Goal: Task Accomplishment & Management: Manage account settings

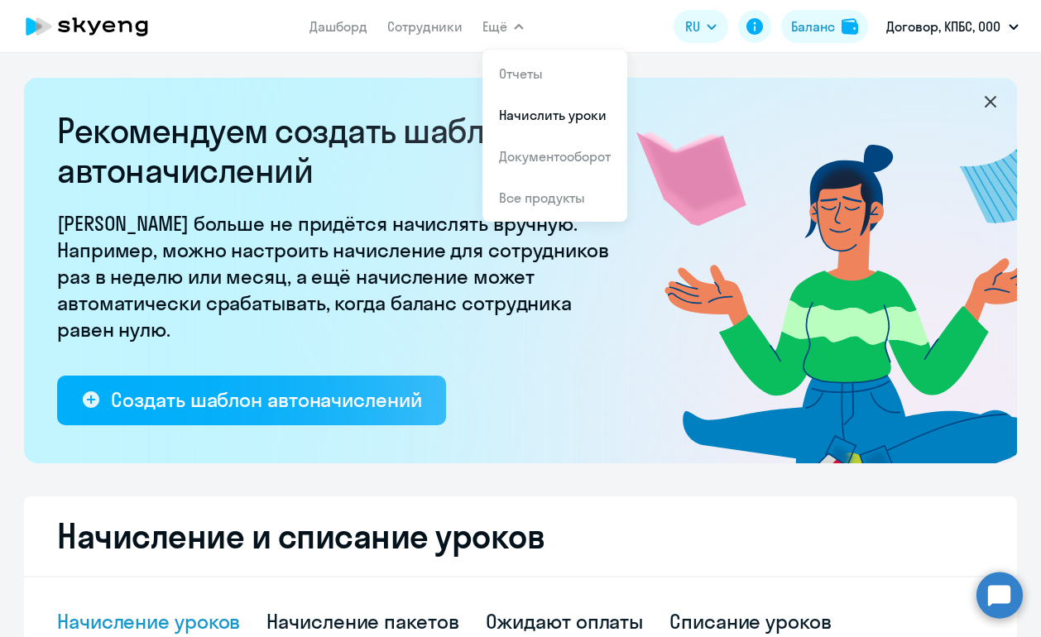
select select "10"
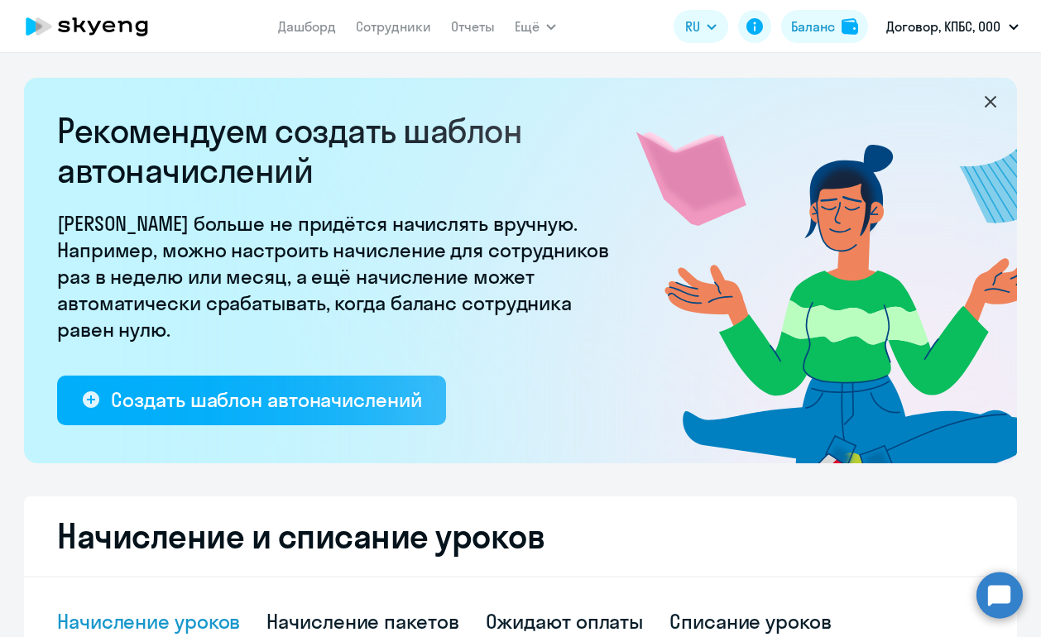
select select "10"
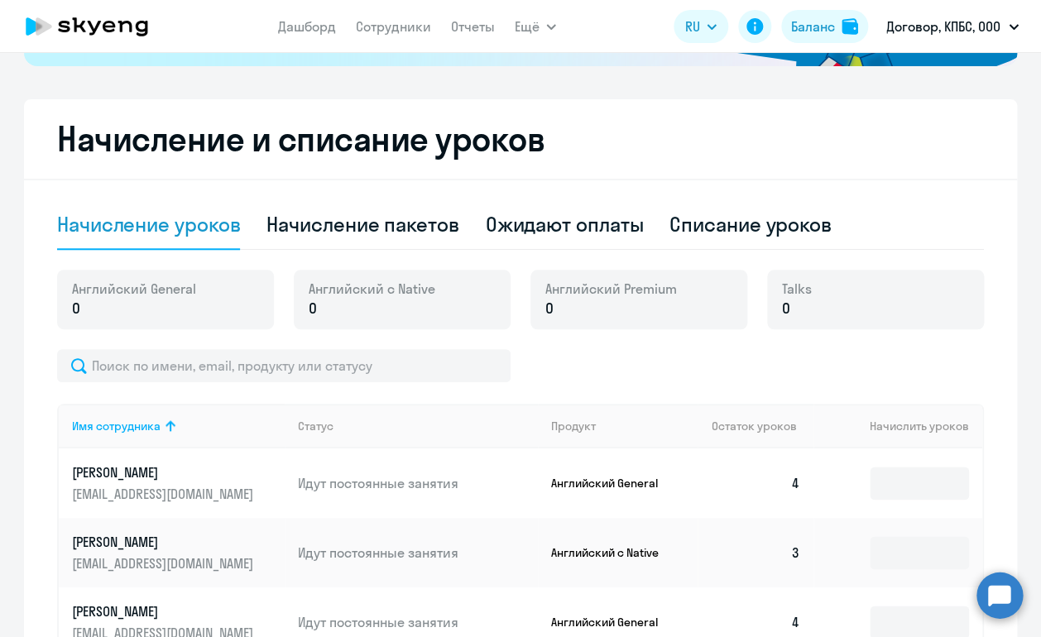
scroll to position [410, 0]
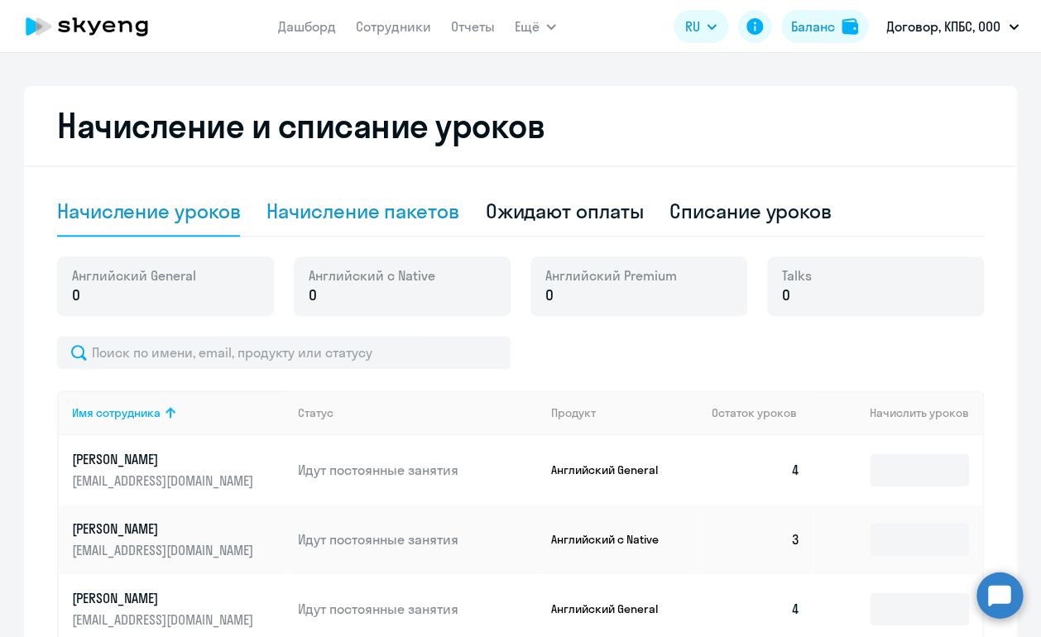
click at [434, 215] on div "Начисление пакетов" at bounding box center [362, 211] width 192 height 26
select select "10"
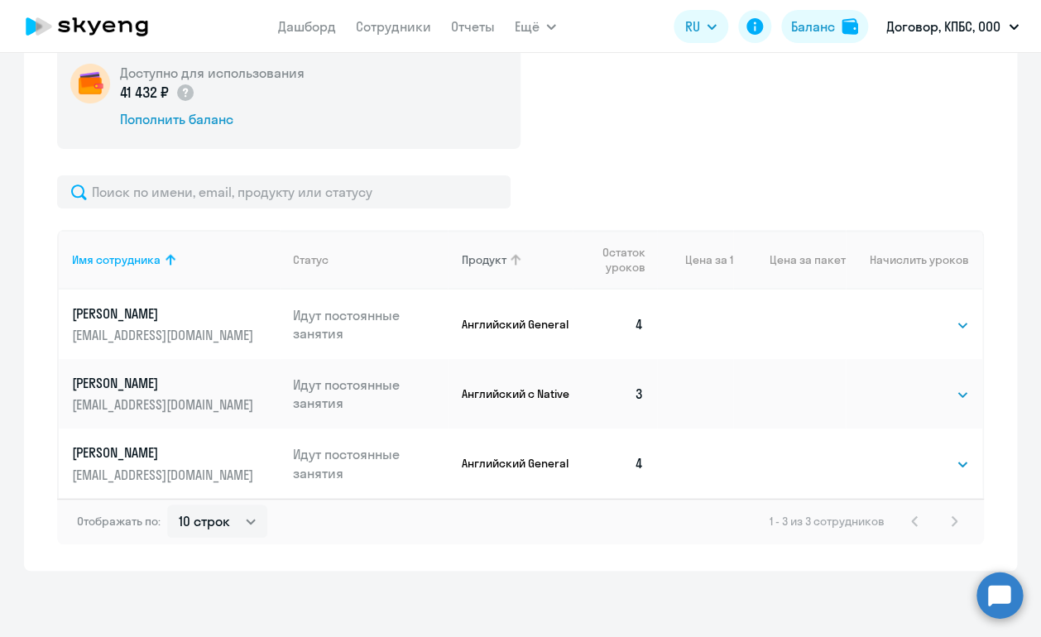
scroll to position [312, 0]
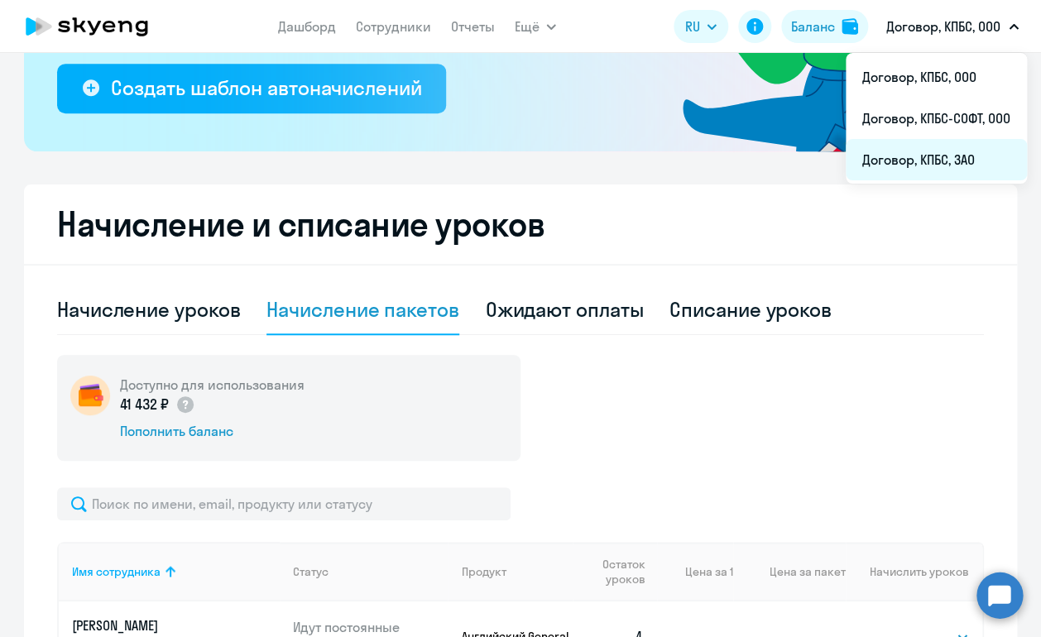
click at [952, 150] on li "Договор, КПБС, ЗАО" at bounding box center [936, 159] width 181 height 41
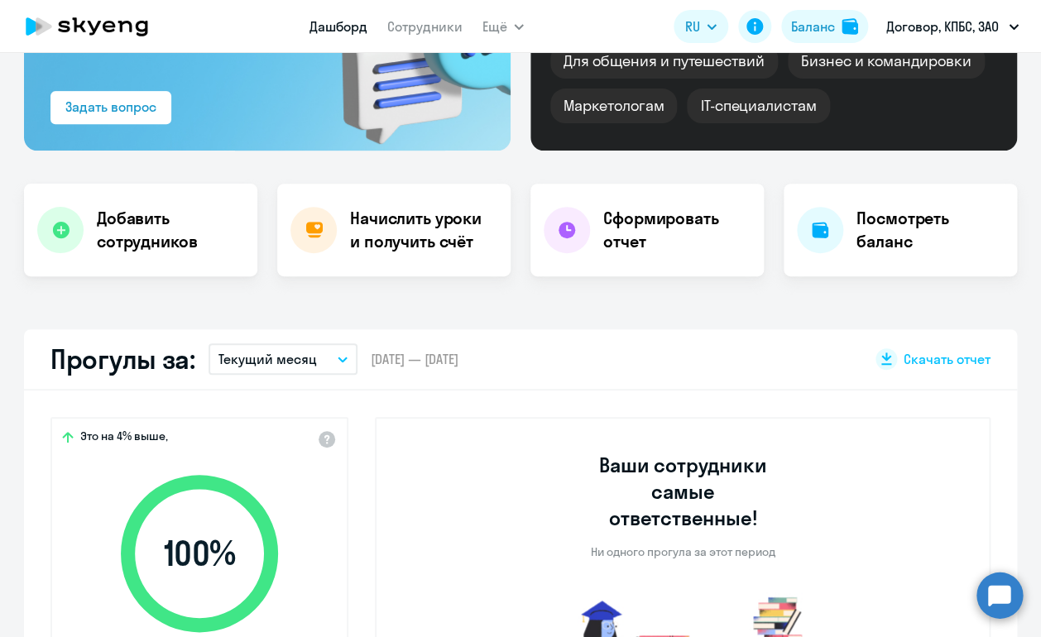
click at [410, 220] on h4 "Начислить уроки и получить счёт" at bounding box center [422, 230] width 144 height 46
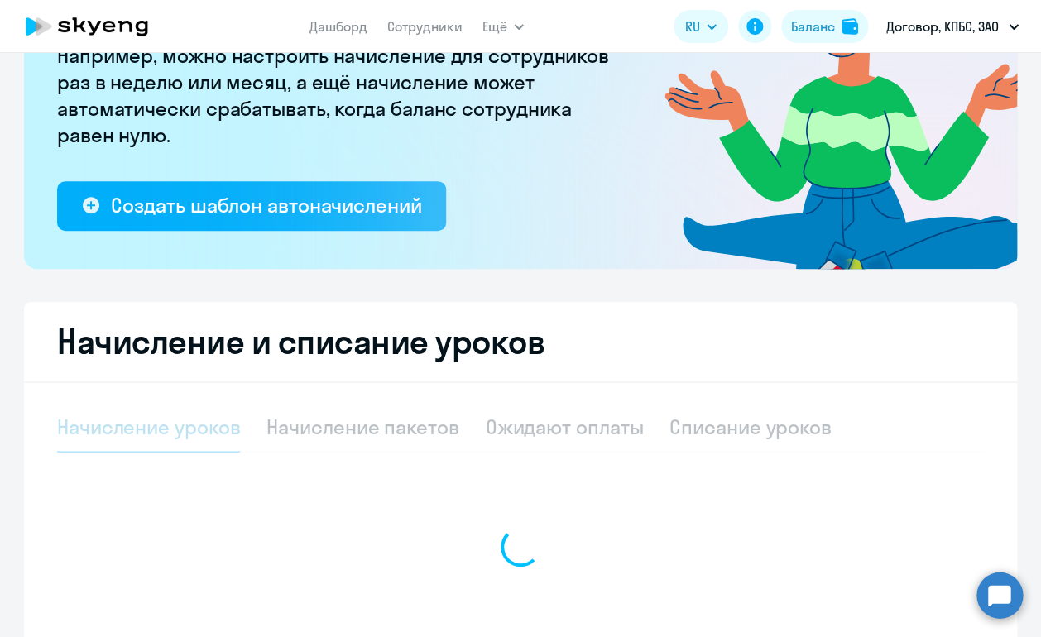
select select "10"
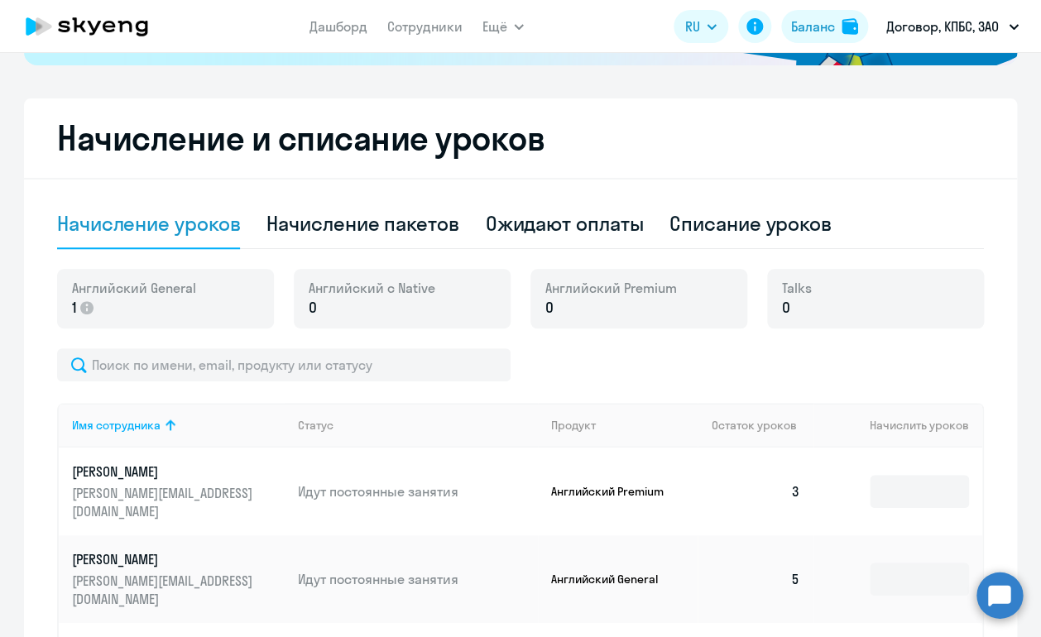
scroll to position [383, 0]
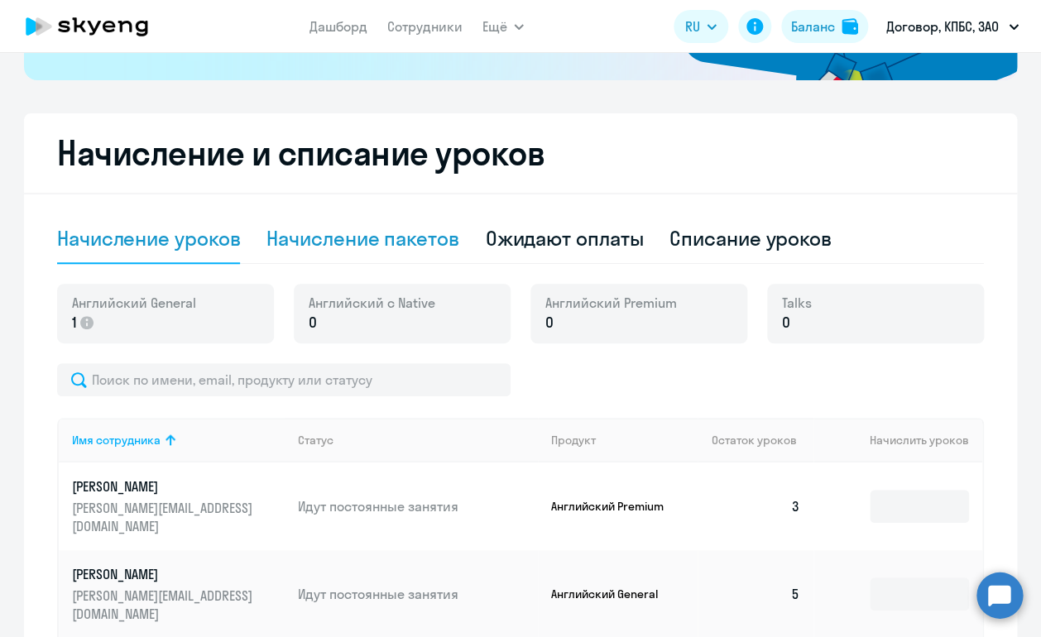
click at [430, 252] on div "Начисление пакетов" at bounding box center [362, 238] width 192 height 26
select select "10"
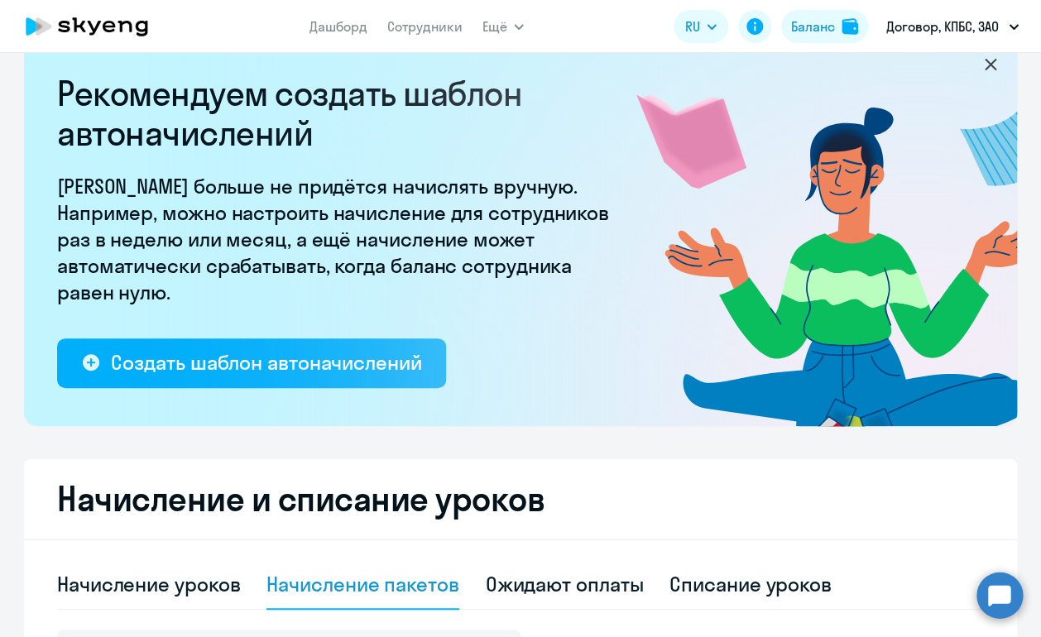
scroll to position [0, 0]
